Goal: Task Accomplishment & Management: Manage account settings

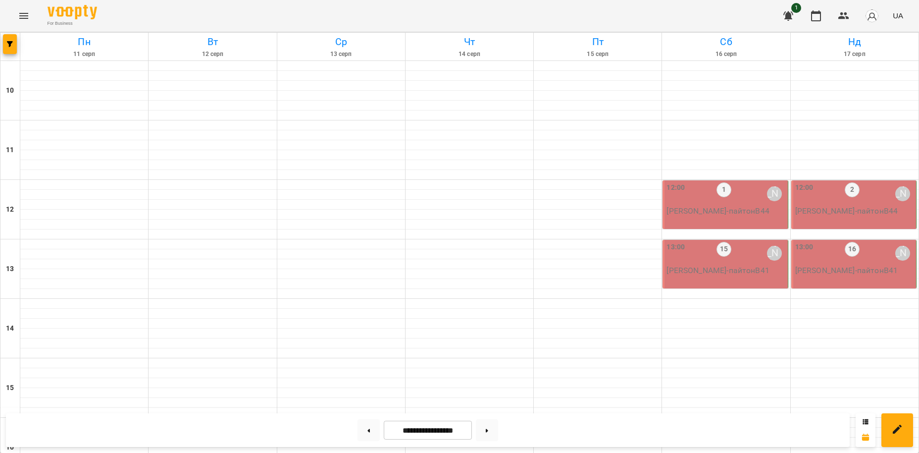
click at [718, 207] on p "[PERSON_NAME] - пайтонВ44" at bounding box center [725, 211] width 119 height 12
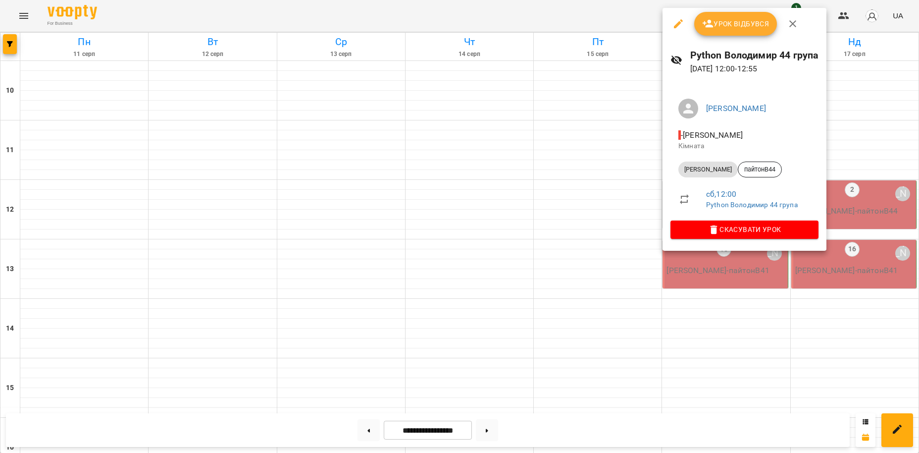
click at [722, 28] on span "Урок відбувся" at bounding box center [735, 24] width 67 height 12
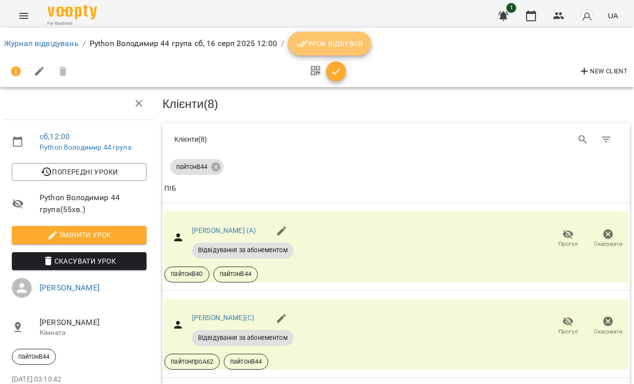
click at [336, 42] on span "Урок відбувся" at bounding box center [329, 44] width 67 height 12
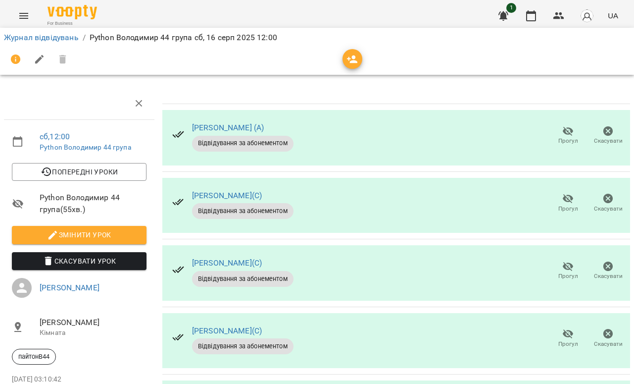
click at [565, 200] on icon "button" at bounding box center [568, 198] width 11 height 9
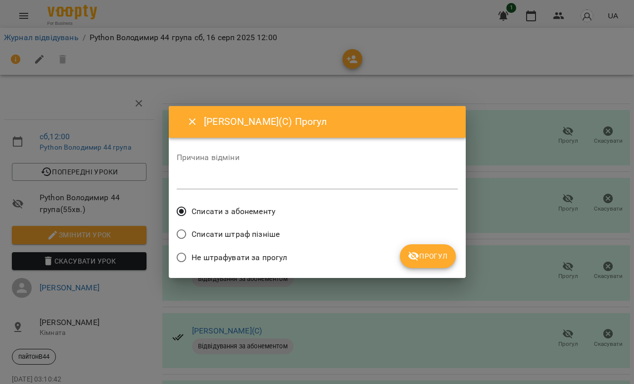
click at [442, 256] on span "Прогул" at bounding box center [428, 256] width 40 height 12
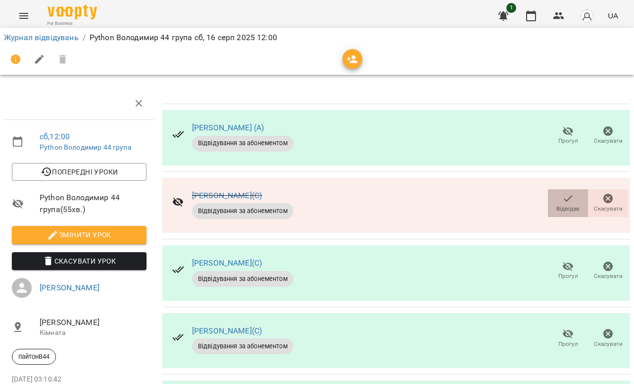
click at [568, 201] on icon "button" at bounding box center [568, 199] width 12 height 12
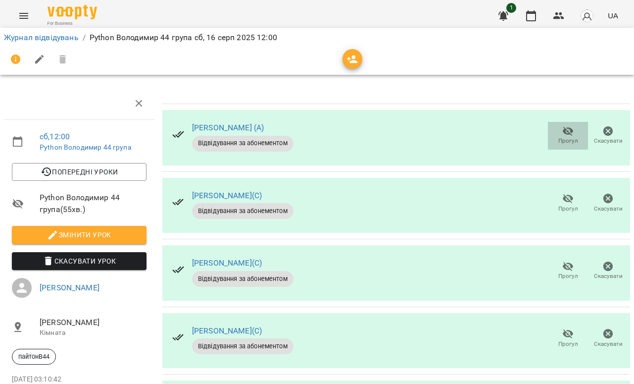
click at [569, 129] on icon "button" at bounding box center [568, 131] width 11 height 9
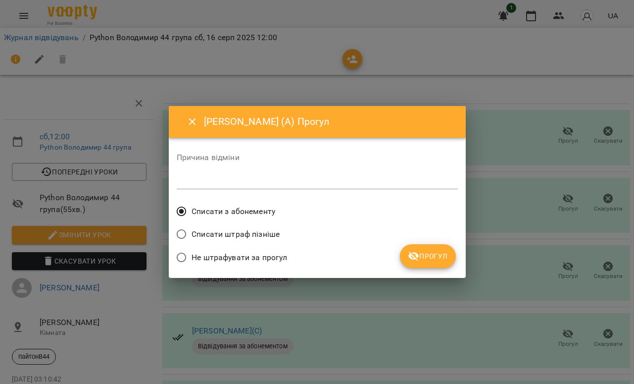
click at [433, 261] on span "Прогул" at bounding box center [428, 256] width 40 height 12
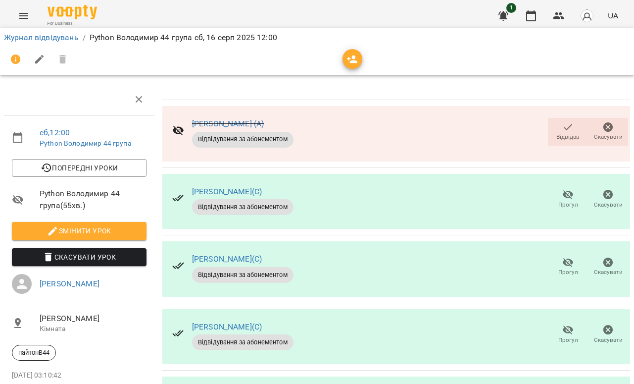
scroll to position [56, 0]
click at [573, 258] on icon "button" at bounding box center [568, 262] width 11 height 9
click at [56, 36] on link "Журнал відвідувань" at bounding box center [41, 37] width 75 height 9
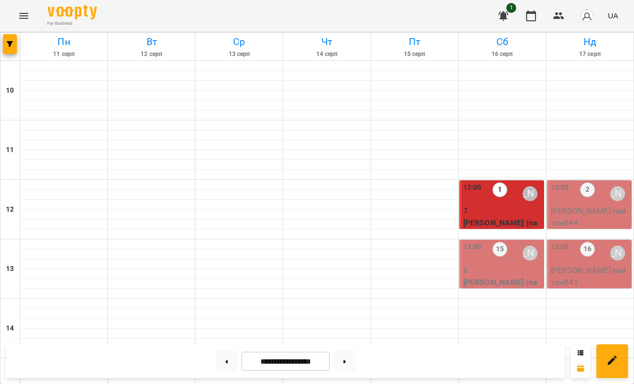
click at [515, 271] on p "8" at bounding box center [502, 270] width 78 height 12
